Goal: Information Seeking & Learning: Learn about a topic

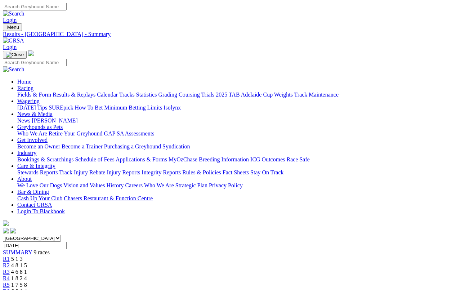
scroll to position [13, 0]
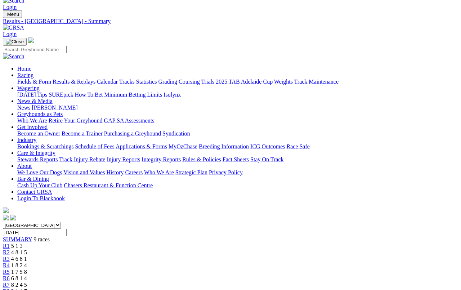
click at [24, 79] on link "Fields & Form" at bounding box center [34, 82] width 34 height 6
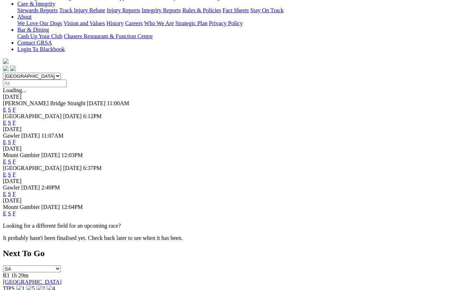
scroll to position [163, 0]
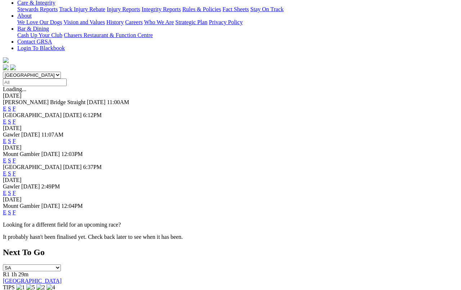
click at [16, 190] on link "F" at bounding box center [14, 193] width 3 height 6
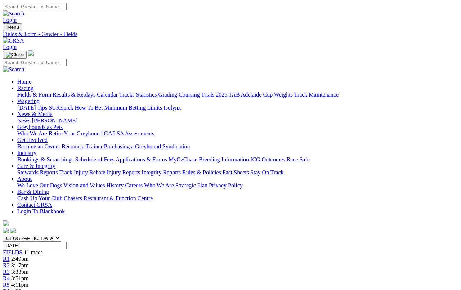
click at [85, 91] on link "Results & Replays" at bounding box center [74, 94] width 43 height 6
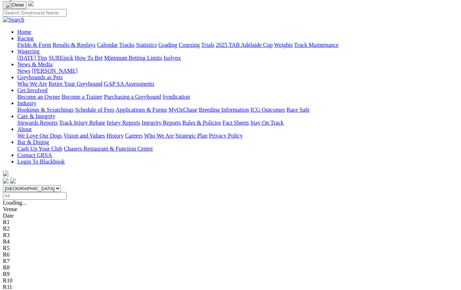
scroll to position [58, 0]
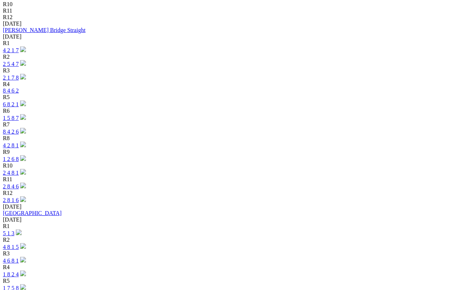
scroll to position [326, 0]
